Goal: Information Seeking & Learning: Check status

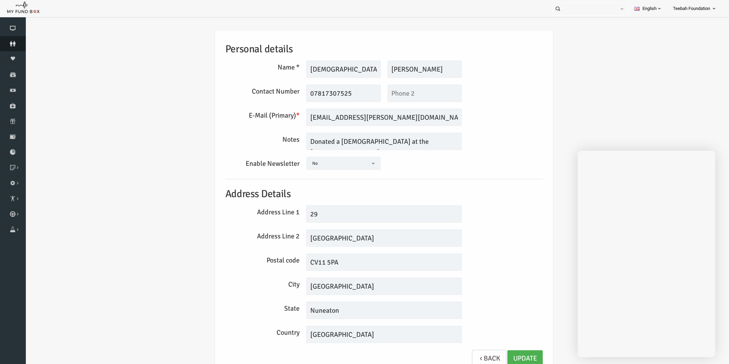
click at [16, 42] on icon at bounding box center [13, 43] width 26 height 5
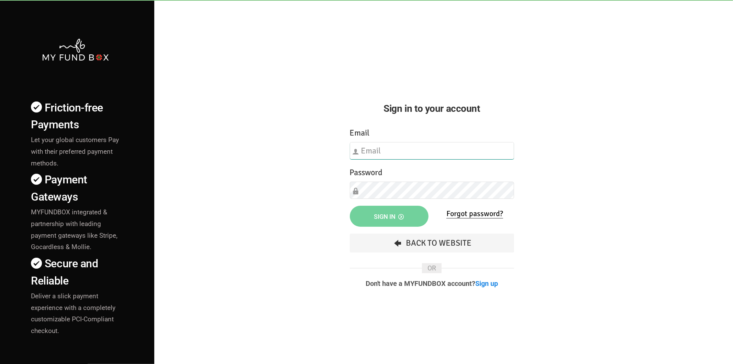
type input "[EMAIL_ADDRESS][DOMAIN_NAME]"
click at [325, 214] on div "Friction-free Payments Let your global customers Pay with their preferred payme…" at bounding box center [367, 240] width 740 height 481
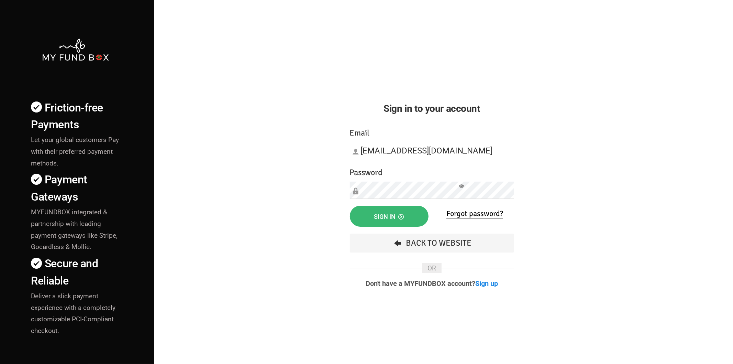
click at [382, 217] on span "Sign in" at bounding box center [389, 216] width 30 height 7
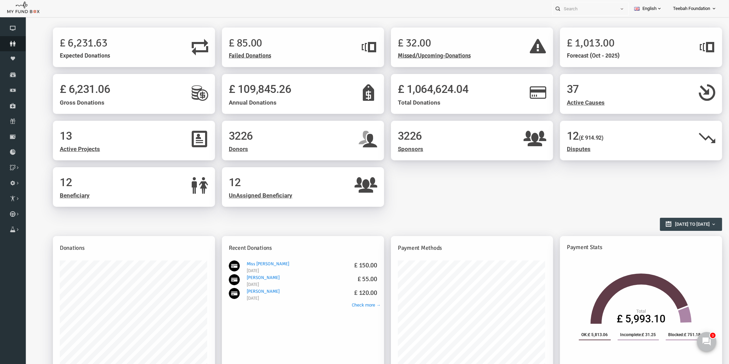
click at [15, 45] on icon at bounding box center [13, 43] width 26 height 5
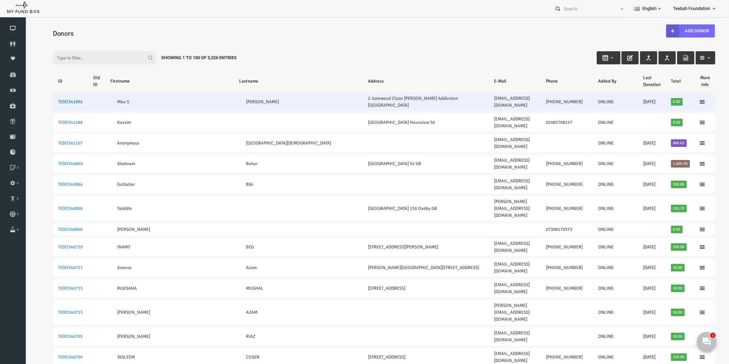
click at [53, 99] on link "TEDO341892" at bounding box center [56, 101] width 25 height 5
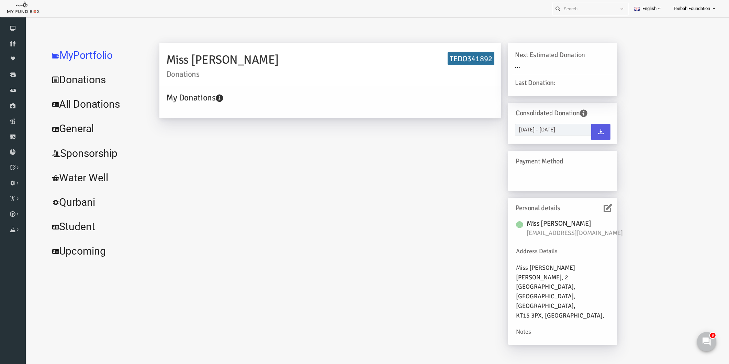
click at [95, 104] on link "All Donations" at bounding box center [83, 104] width 103 height 25
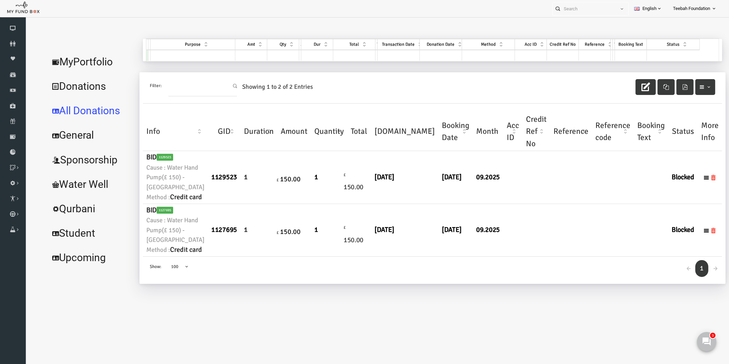
click at [87, 57] on link "MyPortfolio" at bounding box center [77, 61] width 90 height 25
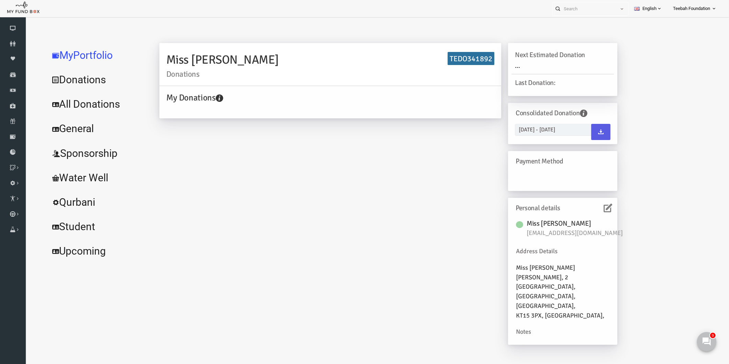
click at [453, 54] on h6 "TEDO341892" at bounding box center [457, 58] width 47 height 13
copy div "TEDO341892"
click at [708, 342] on use at bounding box center [706, 340] width 9 height 9
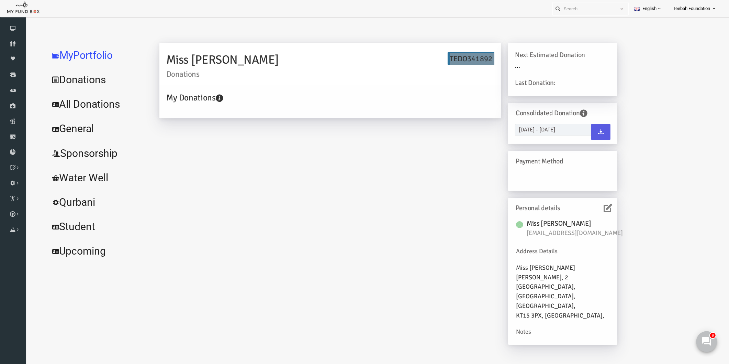
click at [710, 343] on use at bounding box center [706, 340] width 9 height 9
click at [446, 58] on h6 "TEDO341892" at bounding box center [457, 58] width 47 height 13
drag, startPoint x: 437, startPoint y: 56, endPoint x: 478, endPoint y: 56, distance: 41.2
click at [478, 56] on h6 "TEDO341892" at bounding box center [457, 58] width 47 height 13
copy h6 "TEDO341892"
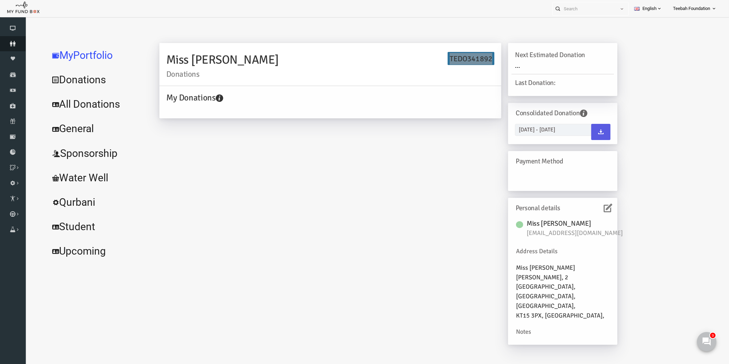
click at [22, 42] on icon at bounding box center [13, 43] width 26 height 5
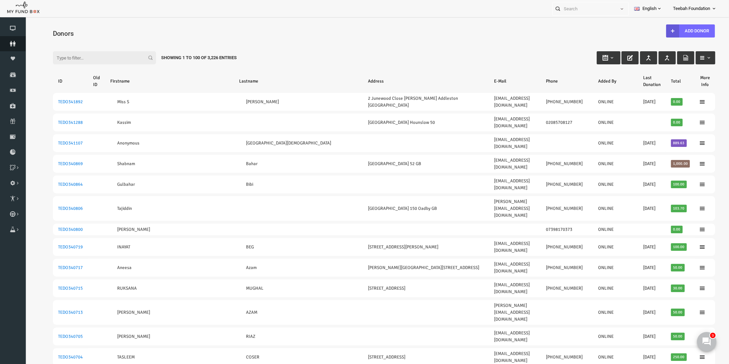
click at [11, 38] on link "Donors" at bounding box center [13, 43] width 26 height 15
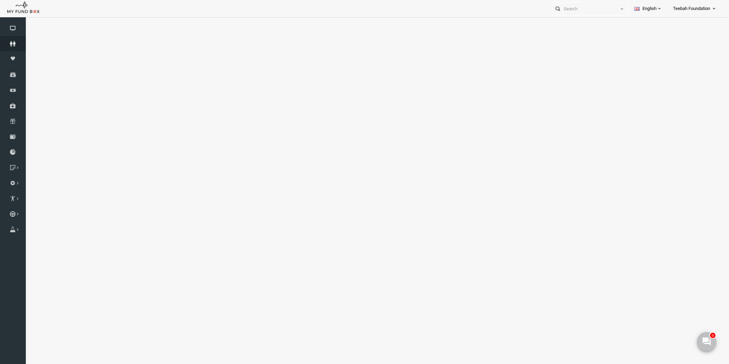
select select "100"
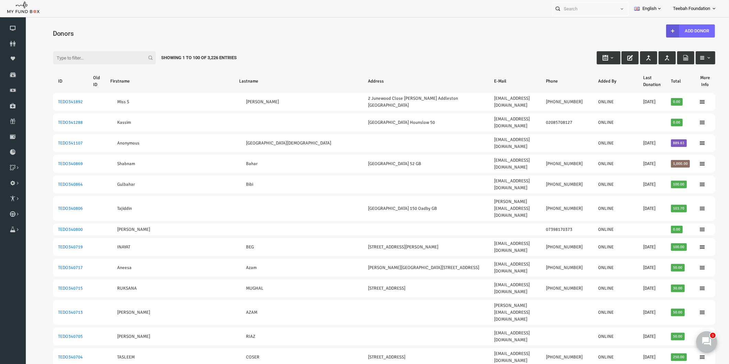
click at [709, 341] on icon at bounding box center [706, 340] width 9 height 9
